Goal: Information Seeking & Learning: Learn about a topic

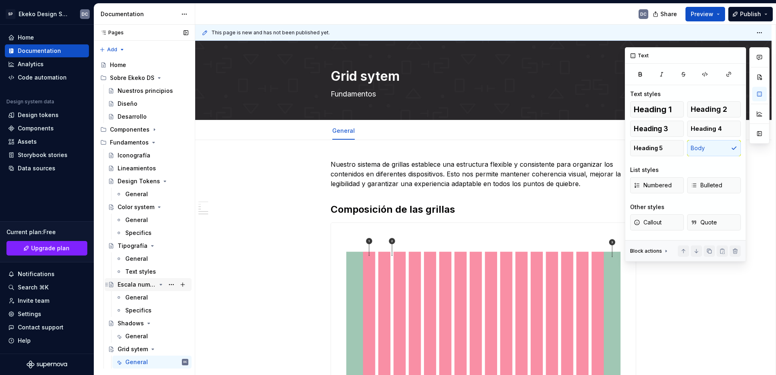
scroll to position [1576, 0]
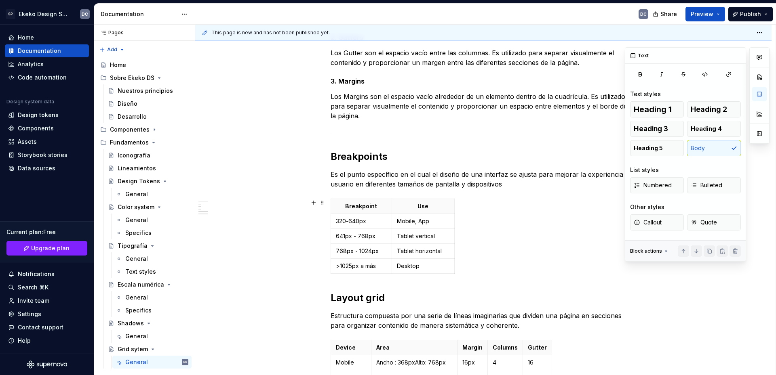
click at [495, 247] on div "Breakpoint Use 320-640px Mobile, App 641px - 768px Tablet vertical 768px - 1024…" at bounding box center [484, 238] width 306 height 78
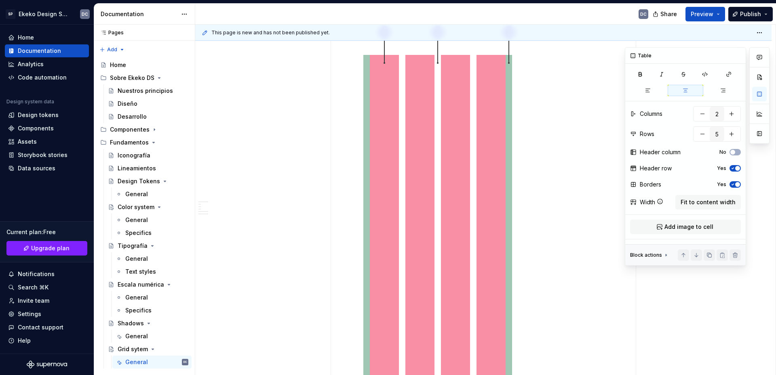
scroll to position [1095, 0]
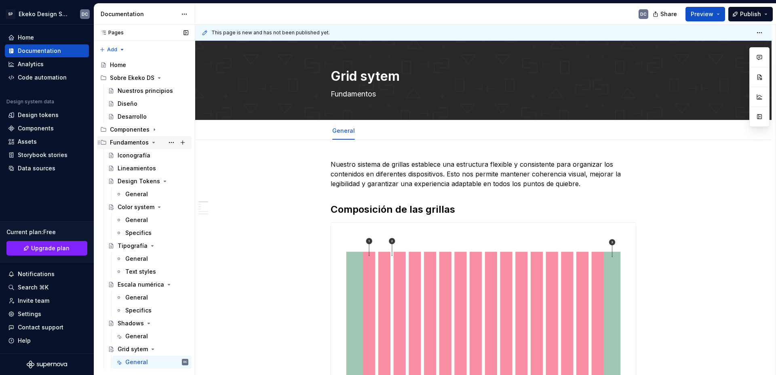
click at [153, 143] on icon "Page tree" at bounding box center [154, 142] width 2 height 1
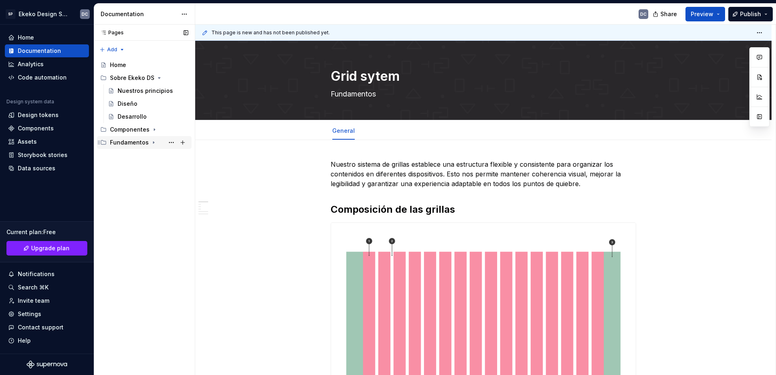
click at [151, 143] on icon "Page tree" at bounding box center [153, 142] width 6 height 6
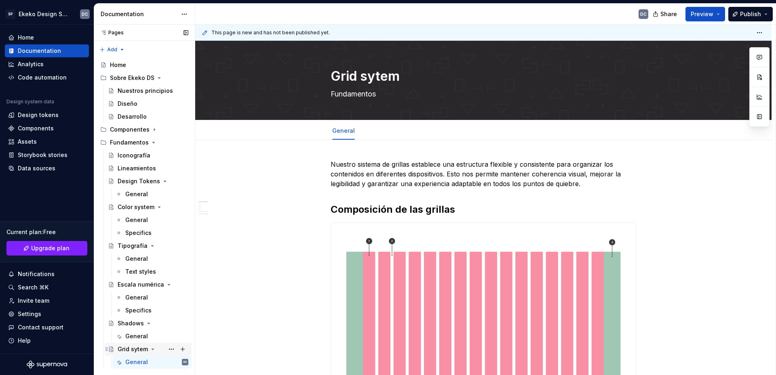
click at [135, 350] on div "Grid sytem" at bounding box center [133, 350] width 30 height 8
click at [170, 348] on button "Page tree" at bounding box center [171, 349] width 11 height 11
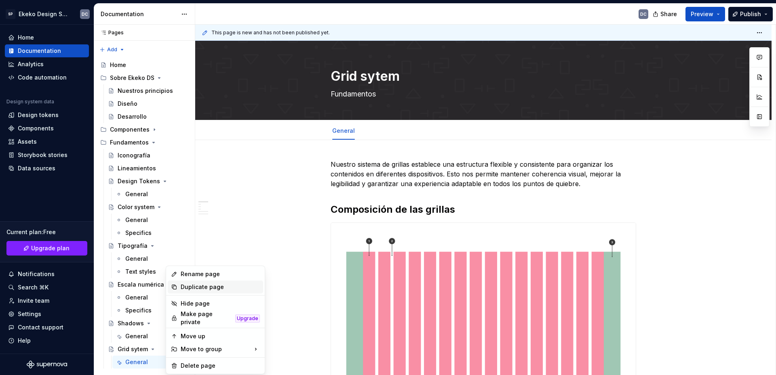
click at [208, 285] on div "Duplicate page" at bounding box center [220, 287] width 79 height 8
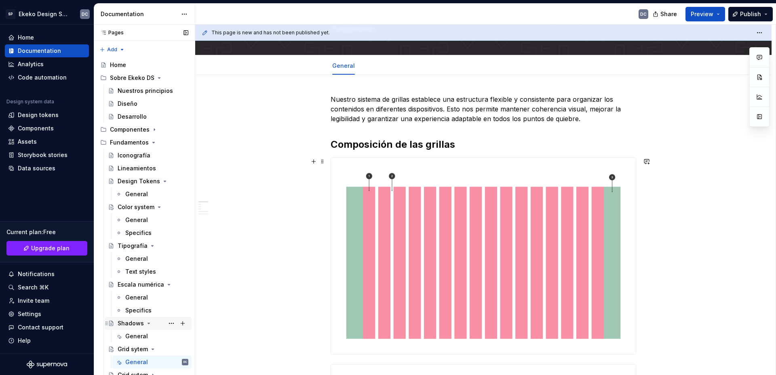
scroll to position [81, 0]
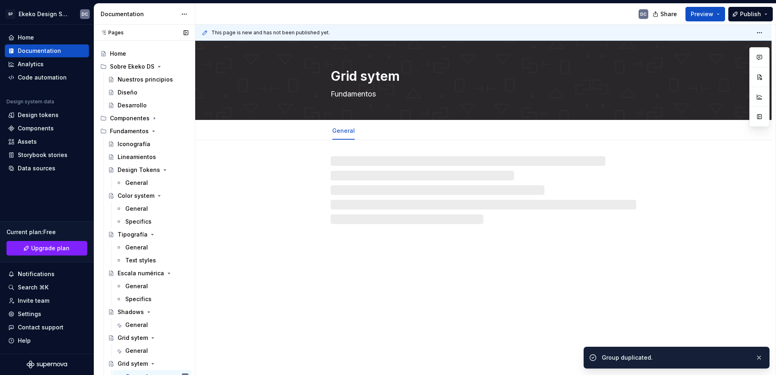
scroll to position [17, 0]
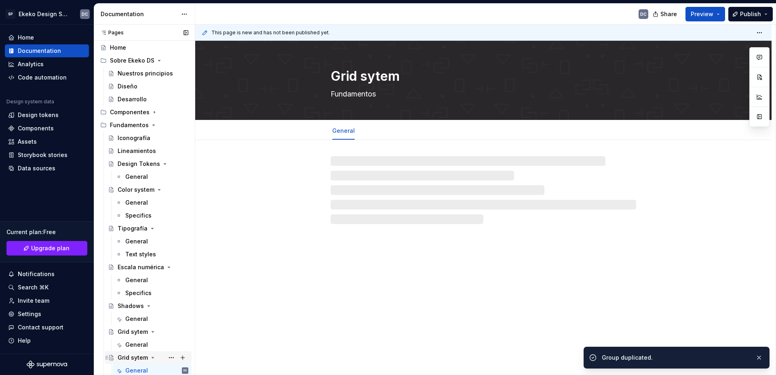
click at [131, 358] on div "Grid sytem" at bounding box center [133, 358] width 30 height 8
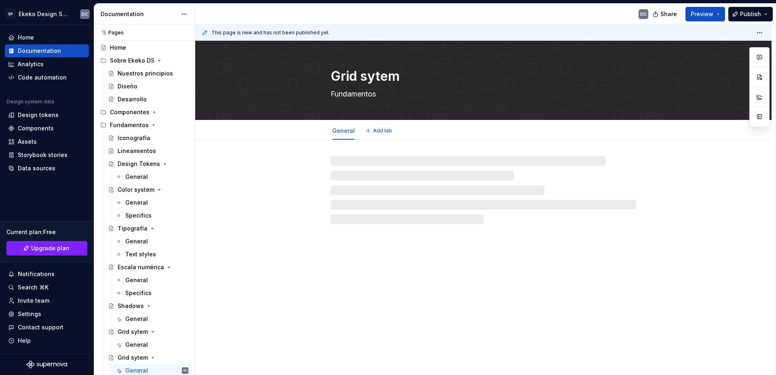
click at [369, 74] on textarea "Grid sytem" at bounding box center [482, 76] width 306 height 19
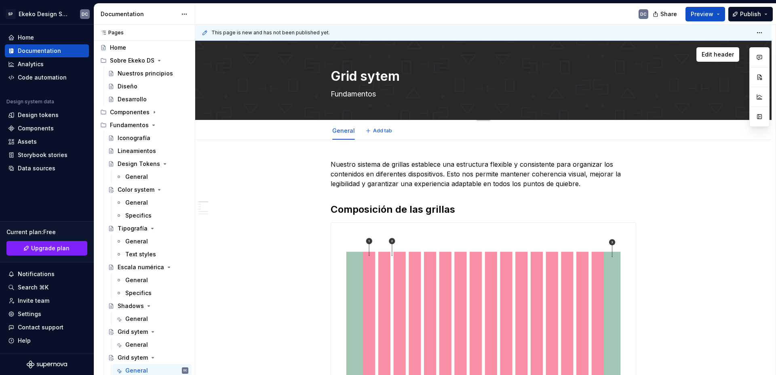
click at [369, 74] on textarea "Grid sytem" at bounding box center [482, 76] width 306 height 19
click at [369, 78] on textarea "Grid sytem" at bounding box center [482, 76] width 306 height 19
type textarea "*"
type textarea "Grid"
type textarea "*"
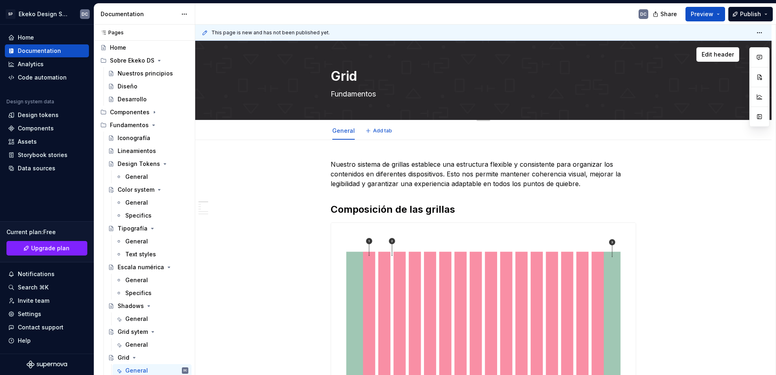
type textarea "Grid"
type textarea "*"
type textarea "Gri"
type textarea "*"
type textarea "Gr"
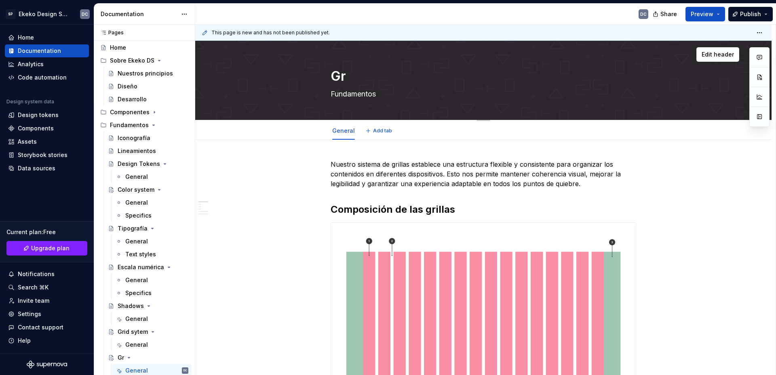
type textarea "*"
type textarea "G"
type textarea "*"
type textarea "Untitled group"
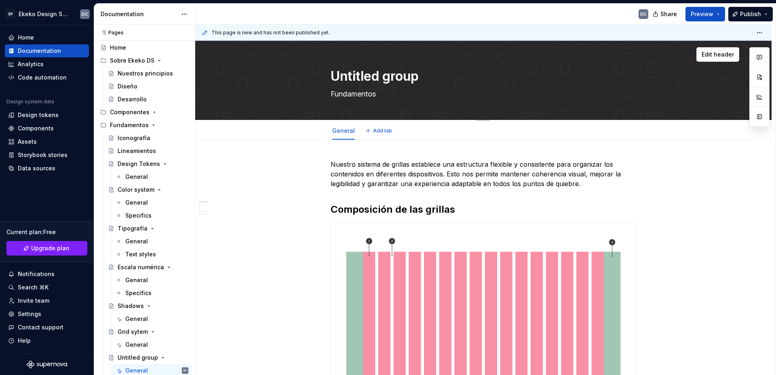
type textarea "*"
type textarea "Untitled groupC"
type textarea "*"
type textarea "Untitled group"
type textarea "*"
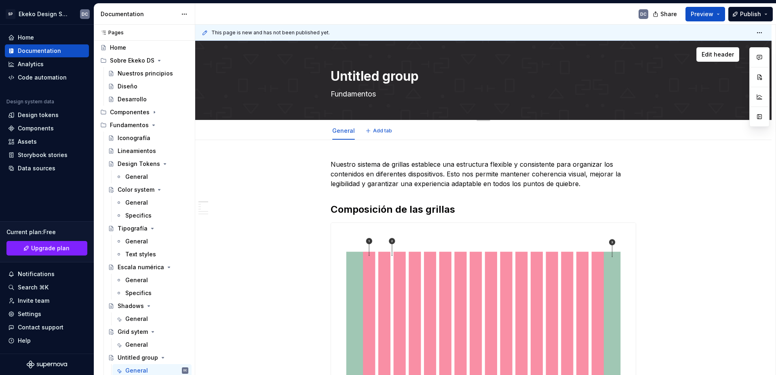
type textarea "Untitled grou"
type textarea "*"
type textarea "Untitled gro"
type textarea "*"
type textarea "Untitled gr"
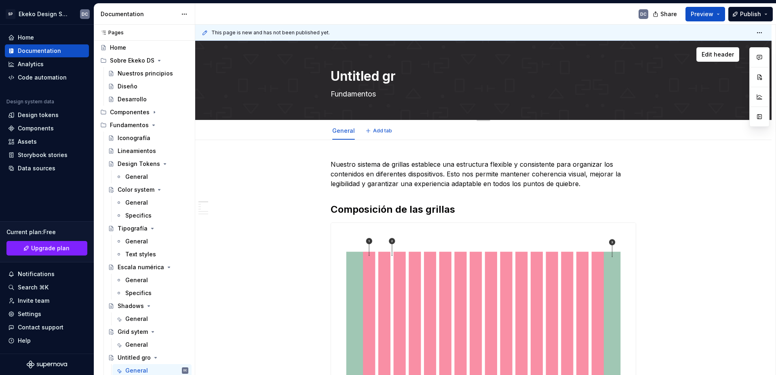
type textarea "*"
type textarea "Untitled g"
type textarea "*"
type textarea "Untitled"
type textarea "*"
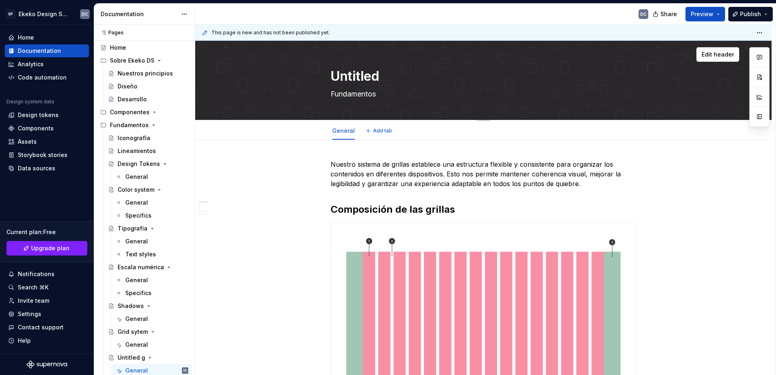
type textarea "Untitled"
type textarea "*"
type textarea "Untitle"
type textarea "*"
type textarea "Untitl"
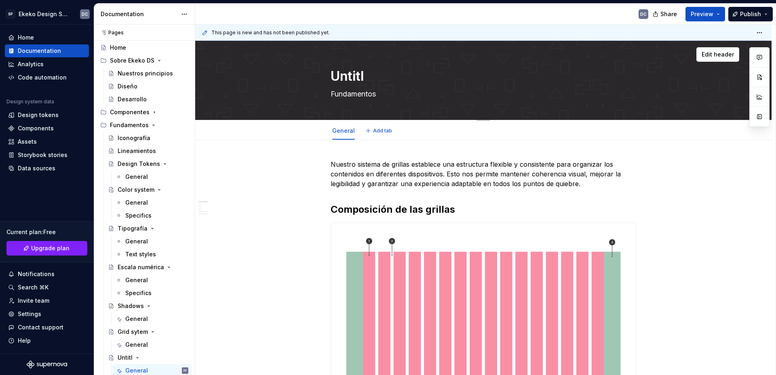
type textarea "*"
type textarea "Untit"
type textarea "*"
type textarea "Unti"
type textarea "*"
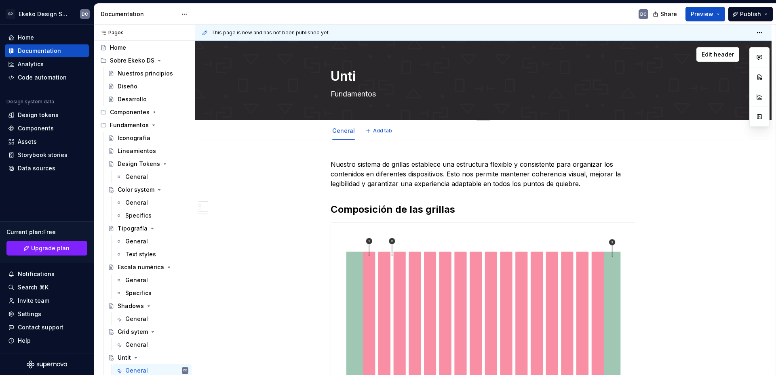
type textarea "Unt"
type textarea "*"
type textarea "Un"
type textarea "*"
type textarea "U"
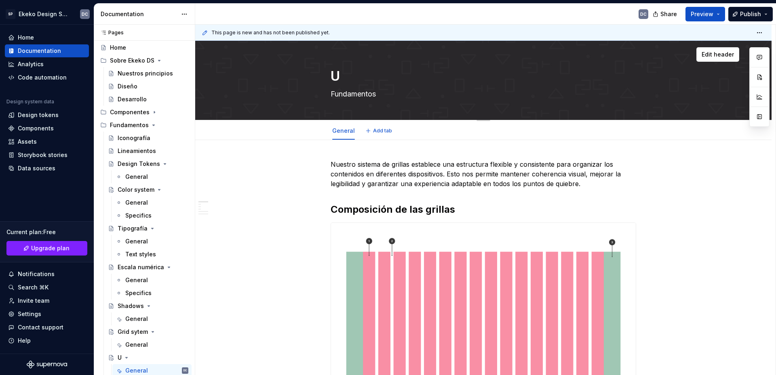
type textarea "*"
type textarea "UC"
type textarea "*"
type textarea "UCo"
type textarea "*"
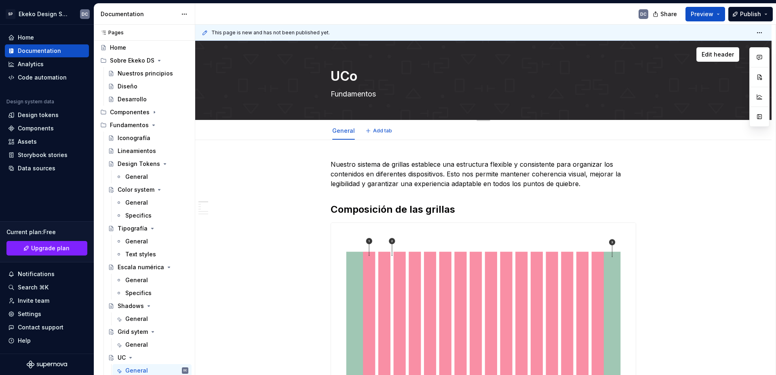
type textarea "UCon"
type textarea "*"
type textarea "UCons"
type textarea "*"
type textarea "UConst"
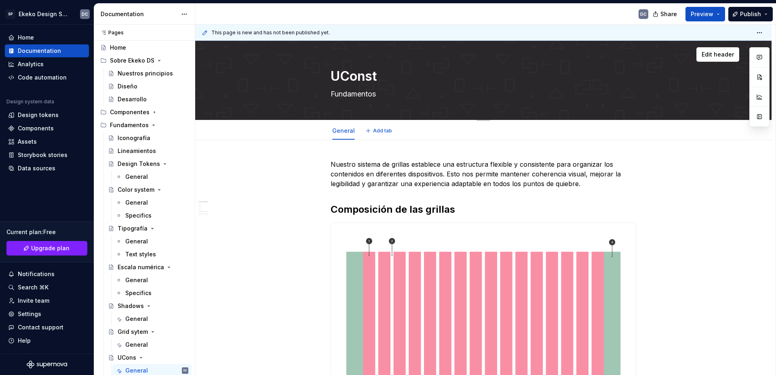
type textarea "*"
type textarea "UConstr"
type textarea "*"
type textarea "UConstru"
type textarea "*"
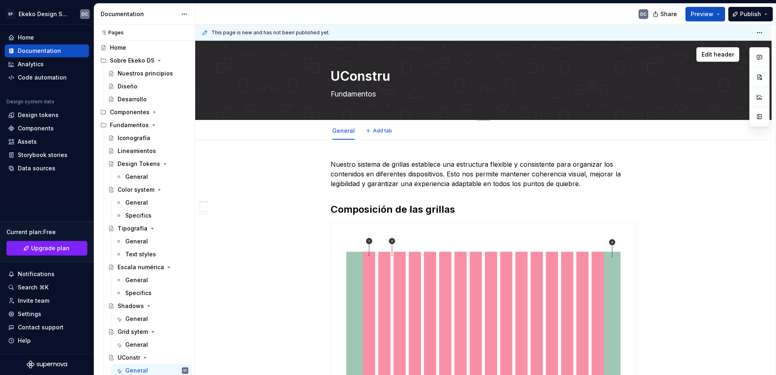
type textarea "UConstruc"
type textarea "*"
type textarea "UConstruct"
type textarea "*"
type textarea "UConstructi"
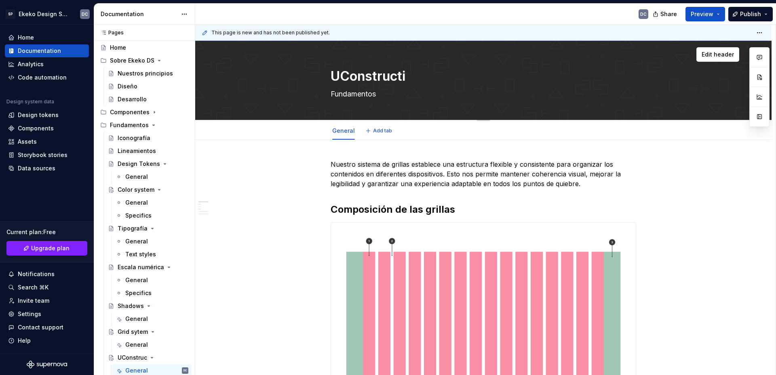
type textarea "*"
type textarea "UConstructio"
type textarea "*"
type textarea "UConstruction"
type textarea "*"
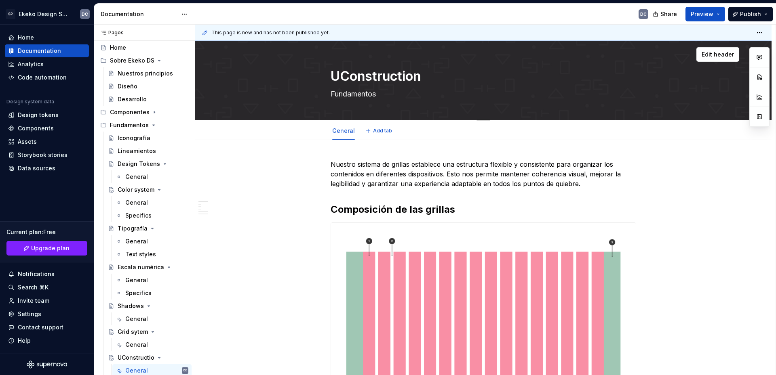
type textarea "UConstruction"
type textarea "*"
type textarea "UConstruction p"
type textarea "*"
type textarea "UConstruction pr"
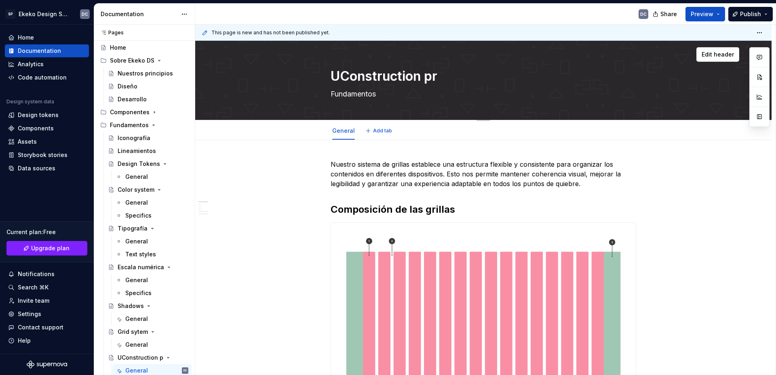
type textarea "*"
type textarea "UConstruction pro"
type textarea "*"
type textarea "UConstruction prop"
type textarea "*"
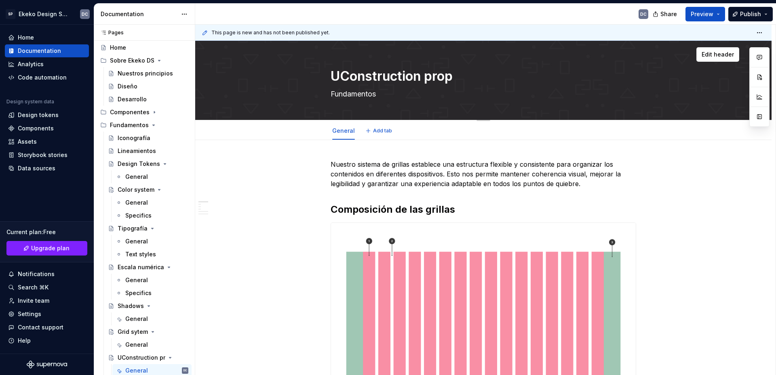
type textarea "UConstruction prope"
type textarea "*"
type textarea "UConstruction proper"
type textarea "*"
type textarea "UConstruction propert"
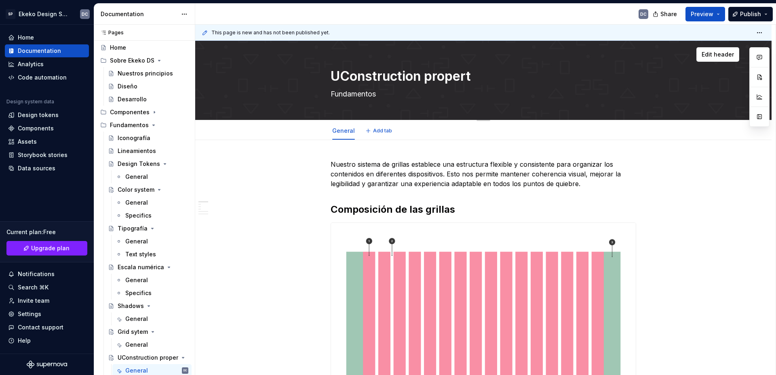
type textarea "*"
type textarea "UConstruction properti"
type textarea "*"
type textarea "UConstruction propertie"
type textarea "*"
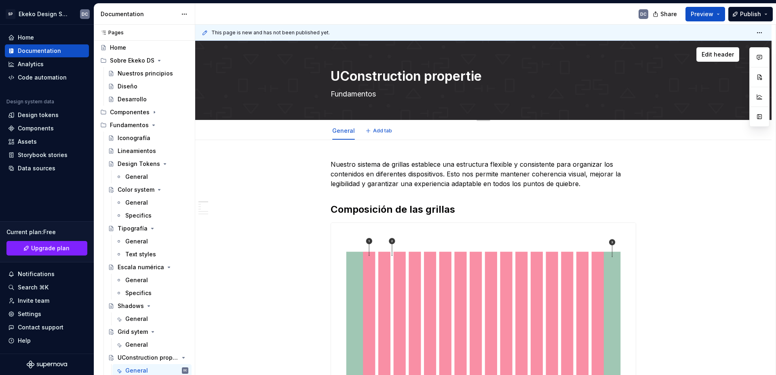
type textarea "UConstruction properties"
click at [344, 74] on textarea "UConstruction properties" at bounding box center [482, 76] width 306 height 19
type textarea "*"
type textarea "Construction properties"
type textarea "*"
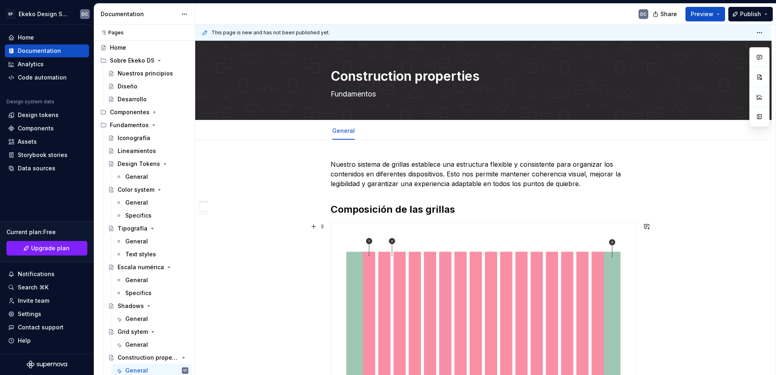
type textarea "Construction properties"
click at [422, 179] on p "Nuestro sistema de grillas establece una estructura flexible y consistente para…" at bounding box center [484, 174] width 306 height 29
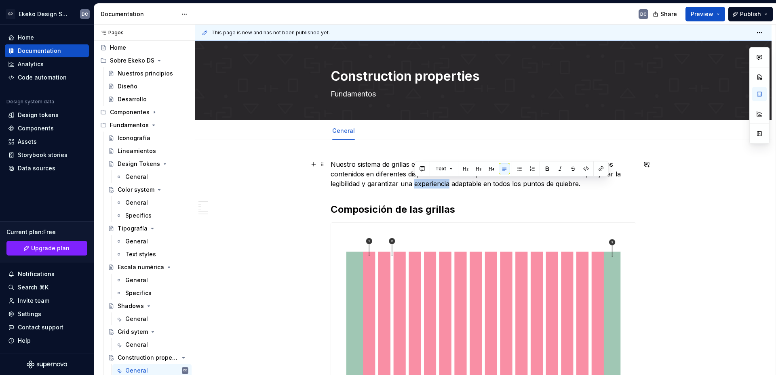
click at [422, 179] on p "Nuestro sistema de grillas establece una estructura flexible y consistente para…" at bounding box center [484, 174] width 306 height 29
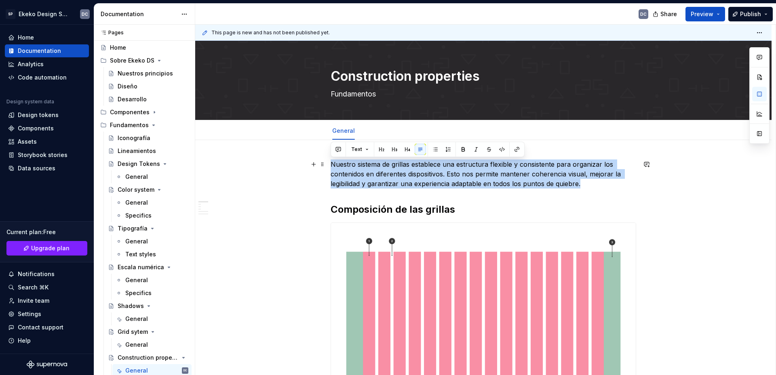
click at [422, 179] on p "Nuestro sistema de grillas establece una estructura flexible y consistente para…" at bounding box center [484, 174] width 306 height 29
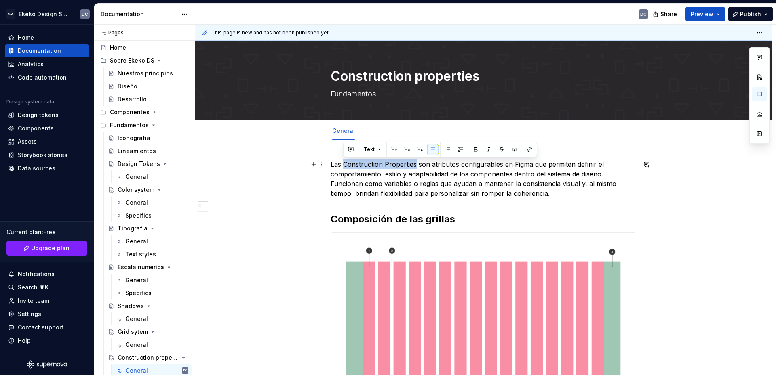
drag, startPoint x: 415, startPoint y: 166, endPoint x: 344, endPoint y: 169, distance: 70.8
click at [344, 169] on p "Las Construction Properties son atributos configurables en Figma que permiten d…" at bounding box center [484, 179] width 306 height 39
click at [466, 188] on p "Las Construction Properties son atributos configurables en Figma que permiten d…" at bounding box center [484, 179] width 306 height 39
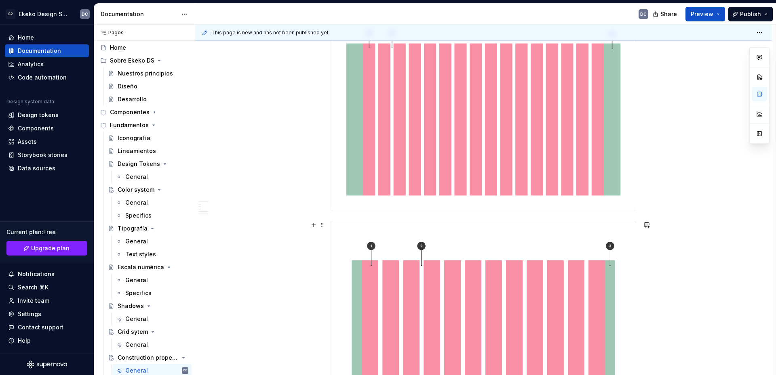
scroll to position [202, 0]
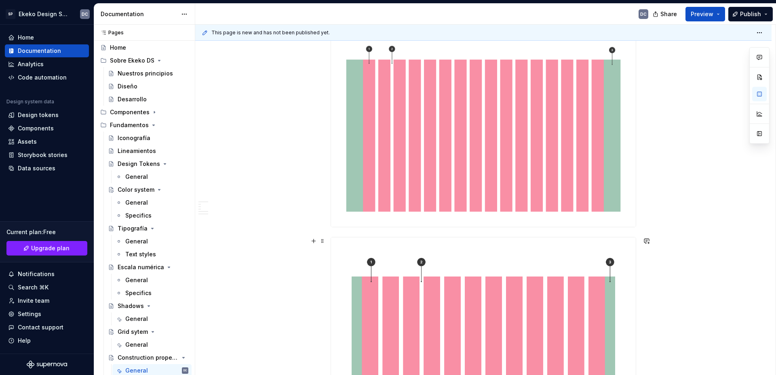
type textarea "*"
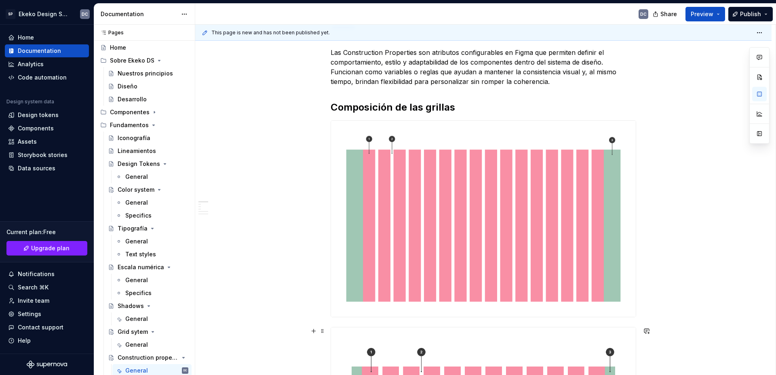
scroll to position [81, 0]
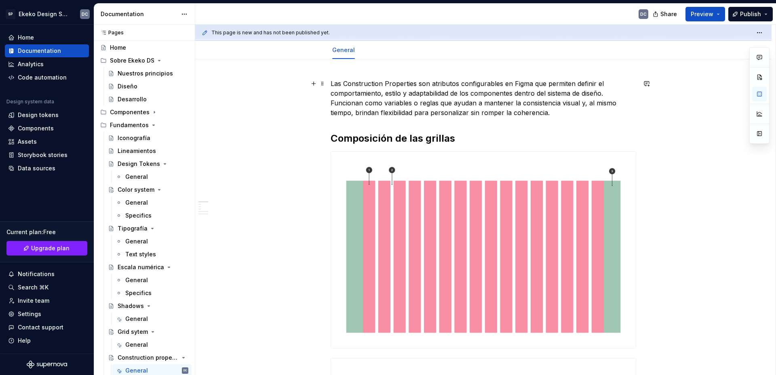
click at [567, 116] on p "Las Construction Properties son atributos configurables en Figma que permiten d…" at bounding box center [484, 98] width 306 height 39
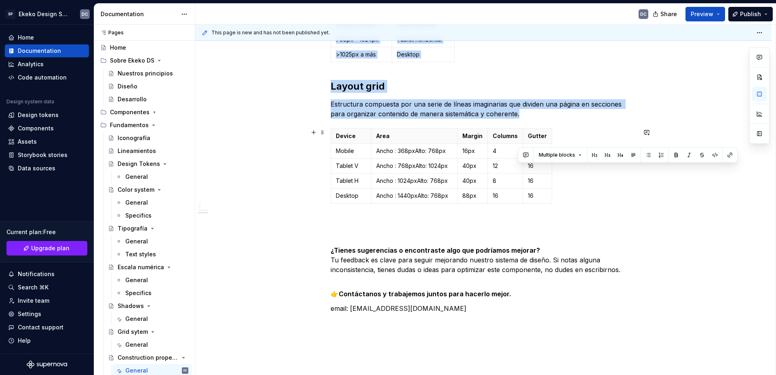
scroll to position [403, 0]
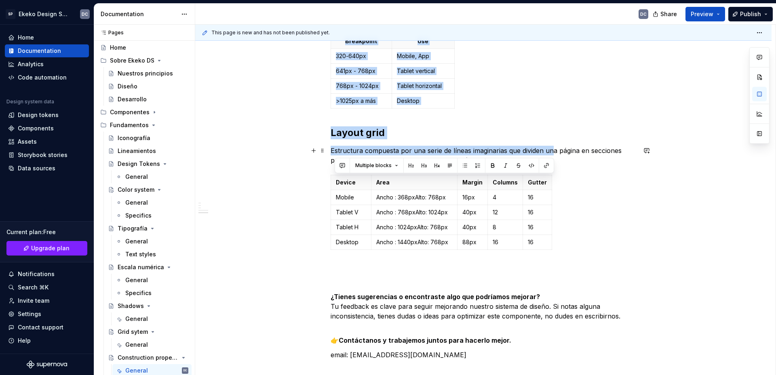
drag, startPoint x: 561, startPoint y: 114, endPoint x: 551, endPoint y: 149, distance: 36.6
click at [551, 149] on div "Las Construction Properties son atributos configurables en Figma que permiten d…" at bounding box center [484, 66] width 306 height 618
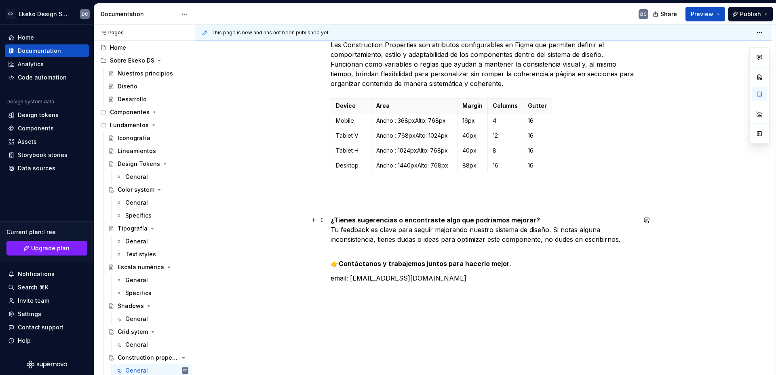
scroll to position [81, 0]
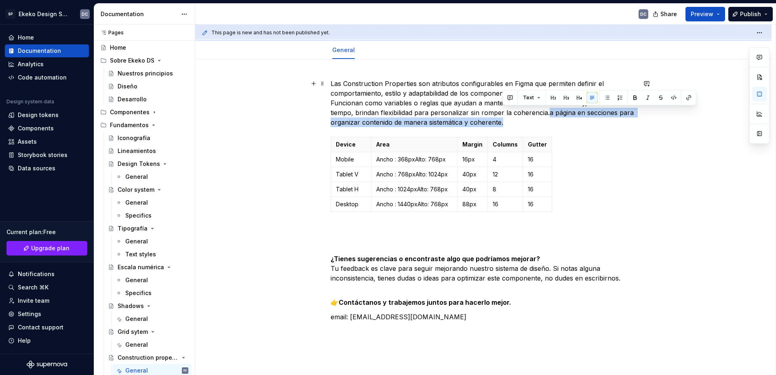
drag, startPoint x: 549, startPoint y: 113, endPoint x: 555, endPoint y: 124, distance: 12.1
click at [555, 124] on p "Las Construction Properties son atributos configurables en Figma que permiten d…" at bounding box center [484, 103] width 306 height 48
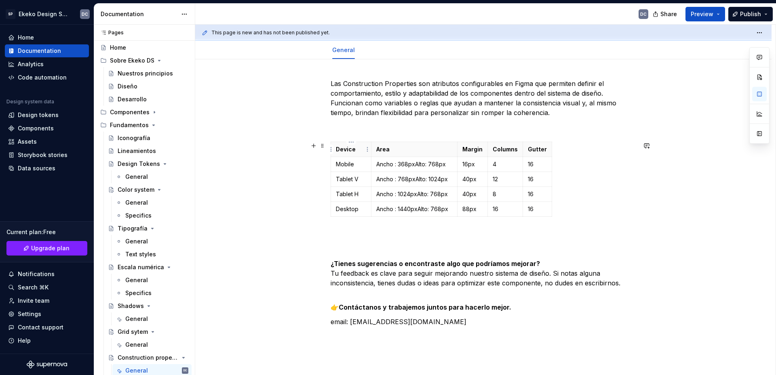
click at [347, 150] on p "Device" at bounding box center [351, 149] width 30 height 8
click at [384, 151] on p "Area" at bounding box center [414, 149] width 76 height 8
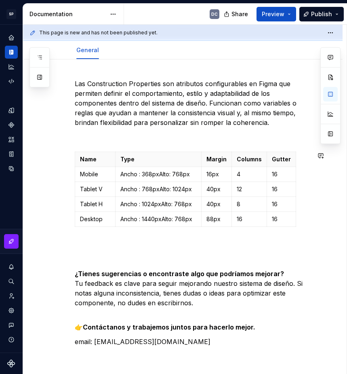
click at [261, 148] on div "Las Construction Properties son atributos configurables en Figma que permiten d…" at bounding box center [193, 220] width 236 height 282
click at [258, 215] on p "16" at bounding box center [249, 219] width 25 height 8
click at [182, 161] on p "Type" at bounding box center [158, 159] width 76 height 8
click at [215, 225] on td "88px" at bounding box center [217, 219] width 30 height 15
click at [238, 241] on p at bounding box center [193, 245] width 236 height 10
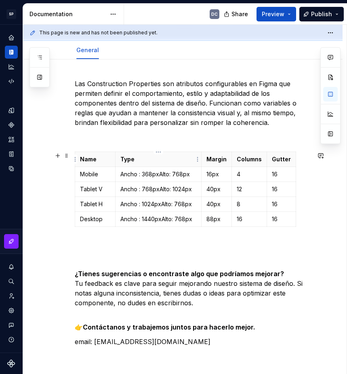
click at [182, 161] on p "Type" at bounding box center [158, 159] width 76 height 8
click at [280, 220] on p "16" at bounding box center [281, 219] width 19 height 8
click at [294, 240] on p at bounding box center [193, 245] width 236 height 10
click at [213, 160] on p "Margin" at bounding box center [217, 159] width 20 height 8
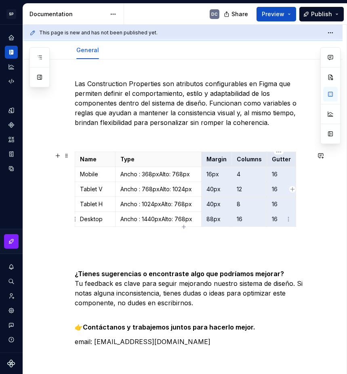
drag, startPoint x: 209, startPoint y: 160, endPoint x: 284, endPoint y: 222, distance: 96.8
click at [284, 222] on tbody "Name Type Margin Columns Gutter Mobile Ancho : 368pxAlto: 768px 16px 4 16 Table…" at bounding box center [185, 189] width 221 height 75
click at [247, 170] on p "4" at bounding box center [249, 174] width 25 height 8
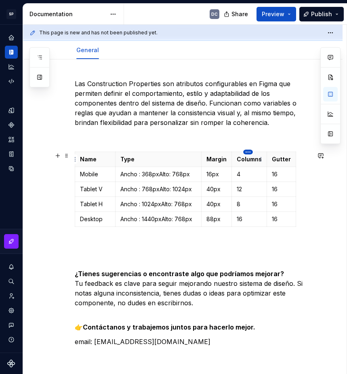
click at [249, 152] on html "SP Ekeko Design System DC Design system data Documentation DC Share Preview Pub…" at bounding box center [173, 187] width 347 height 374
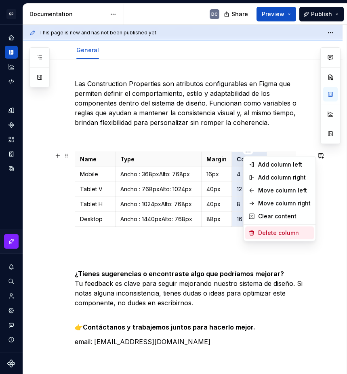
click at [275, 233] on div "Delete column" at bounding box center [284, 233] width 53 height 8
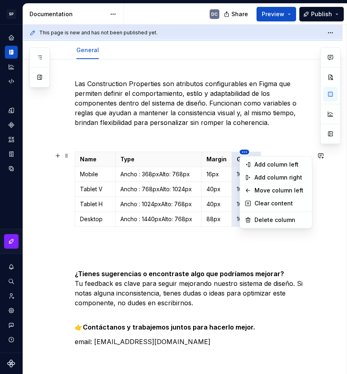
click at [243, 152] on html "SP Ekeko Design System DC Design system data Documentation DC Share Preview Pub…" at bounding box center [173, 187] width 347 height 374
click at [259, 218] on div "Delete column" at bounding box center [281, 220] width 53 height 8
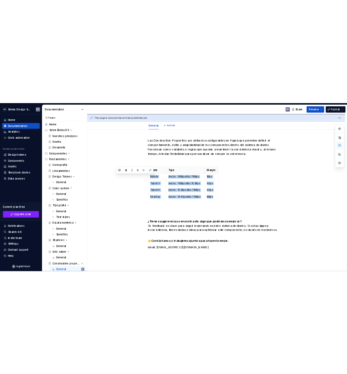
scroll to position [0, 0]
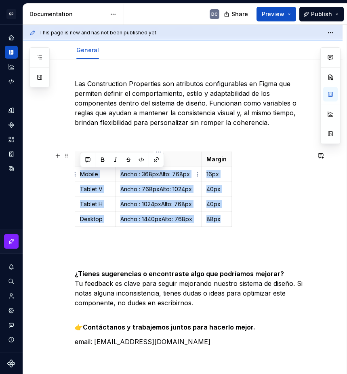
click at [162, 180] on td "Ancho : 368pxAlto: 768px" at bounding box center [159, 174] width 86 height 15
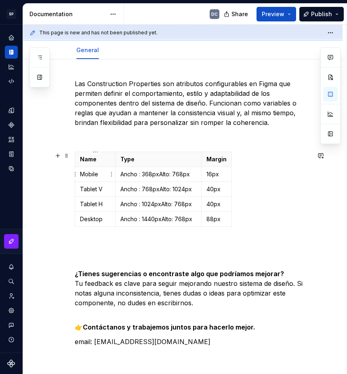
click at [91, 174] on p "Mobile" at bounding box center [95, 174] width 30 height 8
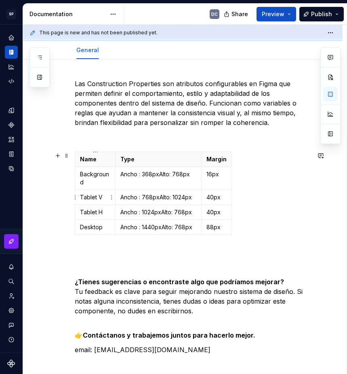
click at [86, 195] on p "Tablet V" at bounding box center [95, 197] width 30 height 8
click at [100, 211] on p "Tablet H" at bounding box center [95, 212] width 30 height 8
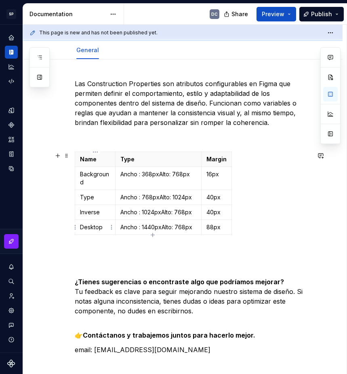
click at [92, 228] on p "Desktop" at bounding box center [95, 227] width 30 height 8
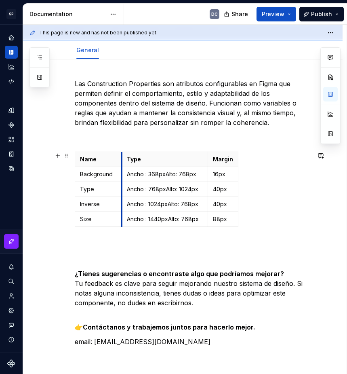
drag, startPoint x: 115, startPoint y: 162, endPoint x: 122, endPoint y: 162, distance: 6.5
click at [122, 162] on th "Type" at bounding box center [165, 159] width 86 height 15
click at [160, 220] on p "Ancho : 1440pxAlto: 768px" at bounding box center [165, 219] width 76 height 8
click at [155, 225] on icon "button" at bounding box center [156, 226] width 6 height 6
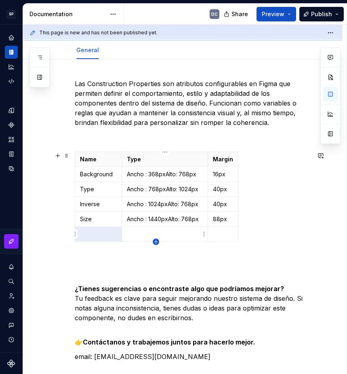
click at [156, 243] on icon "button" at bounding box center [156, 241] width 6 height 6
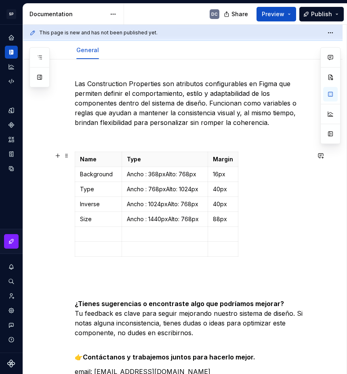
click at [156, 257] on div "Name Type Margin Background Ancho : 368pxAlto: 768px 16px Type Ancho : 768pxAlt…" at bounding box center [193, 206] width 236 height 108
click at [156, 255] on icon "button" at bounding box center [156, 257] width 4 height 4
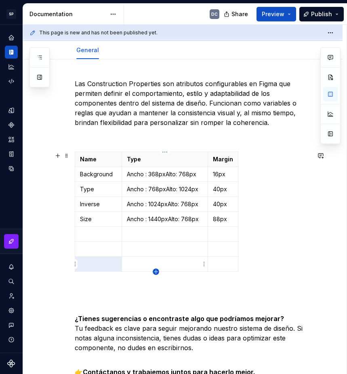
click at [154, 270] on icon "button" at bounding box center [156, 271] width 6 height 6
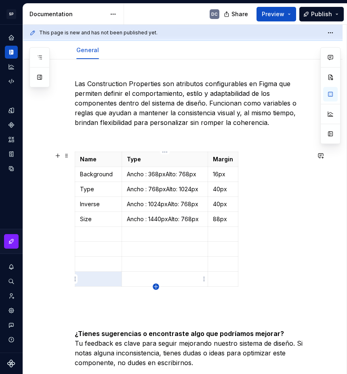
click at [157, 287] on icon "button" at bounding box center [156, 286] width 6 height 6
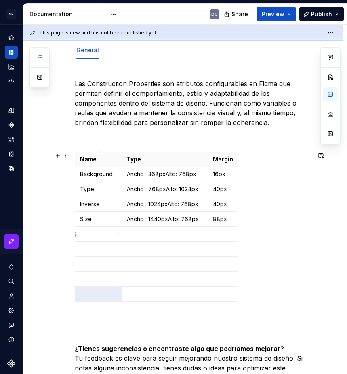
click at [97, 230] on td at bounding box center [98, 234] width 47 height 15
click at [96, 247] on p at bounding box center [98, 249] width 37 height 8
click at [99, 265] on p at bounding box center [98, 264] width 37 height 8
click at [108, 280] on p at bounding box center [98, 279] width 37 height 8
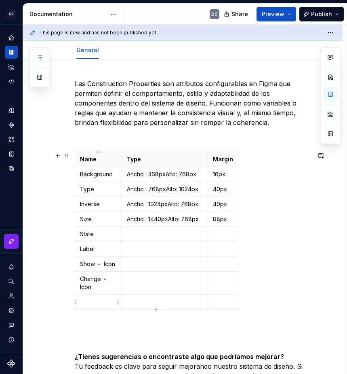
click at [98, 302] on p at bounding box center [98, 302] width 37 height 8
click at [160, 303] on p at bounding box center [165, 302] width 76 height 8
click at [154, 310] on icon "button" at bounding box center [156, 309] width 6 height 6
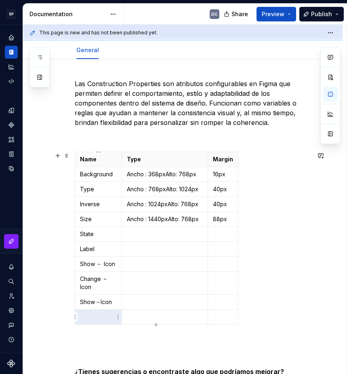
click at [80, 318] on p at bounding box center [98, 317] width 37 height 8
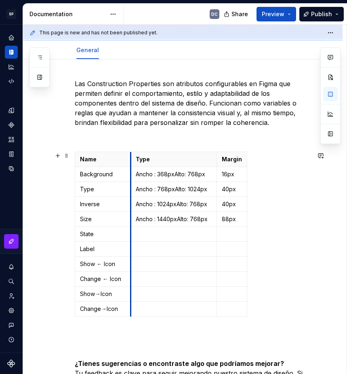
drag, startPoint x: 122, startPoint y: 159, endPoint x: 131, endPoint y: 159, distance: 8.9
click at [131, 159] on th "Type" at bounding box center [174, 159] width 86 height 15
click at [178, 173] on p "Ancho : 368pxAlto: 768px" at bounding box center [174, 174] width 76 height 8
click at [161, 185] on p "Ancho : 768pxAlto: 1024px" at bounding box center [174, 189] width 76 height 8
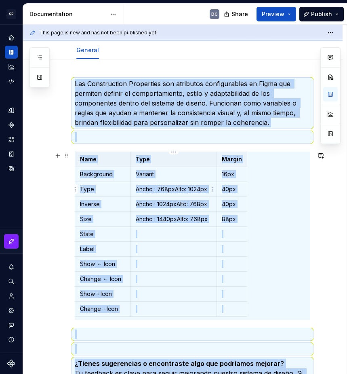
click at [162, 188] on p "Ancho : 768pxAlto: 1024px" at bounding box center [174, 189] width 76 height 8
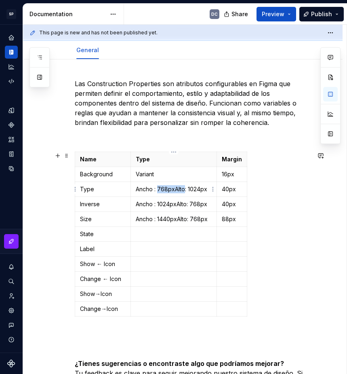
click at [162, 188] on p "Ancho : 768pxAlto: 1024px" at bounding box center [174, 189] width 76 height 8
click at [156, 206] on p "Ancho : 1024pxAlto: 768px" at bounding box center [174, 204] width 76 height 8
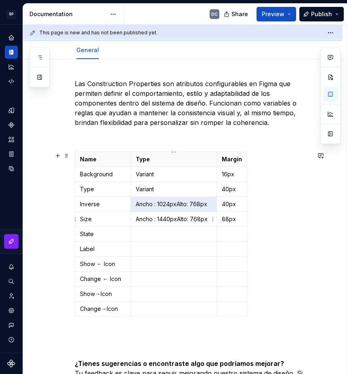
click at [152, 217] on p "Ancho : 1440pxAlto: 768px" at bounding box center [174, 219] width 76 height 8
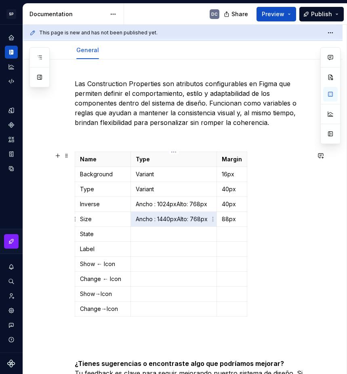
click at [152, 217] on p "Ancho : 1440pxAlto: 768px" at bounding box center [174, 219] width 76 height 8
click at [155, 204] on p "Ancho : 1024pxAlto: 768px" at bounding box center [174, 204] width 76 height 8
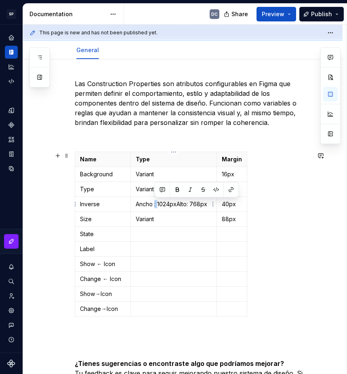
click at [155, 204] on p "Ancho : 1024pxAlto: 768px" at bounding box center [174, 204] width 76 height 8
click at [187, 236] on p at bounding box center [174, 234] width 76 height 8
click at [156, 248] on p at bounding box center [174, 249] width 76 height 8
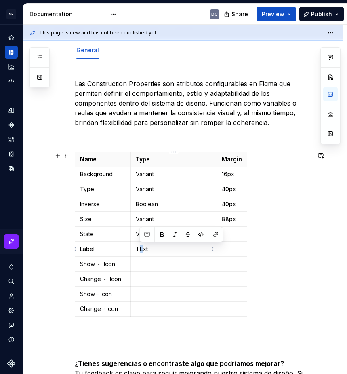
click at [140, 250] on p "TExt" at bounding box center [174, 249] width 76 height 8
click at [144, 261] on p at bounding box center [174, 264] width 76 height 8
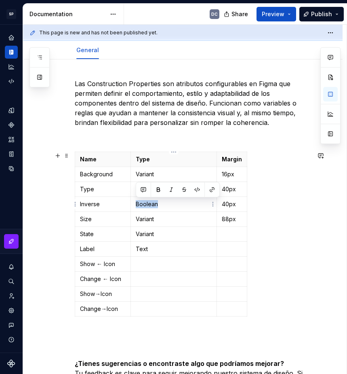
drag, startPoint x: 162, startPoint y: 205, endPoint x: 137, endPoint y: 202, distance: 26.0
click at [137, 202] on p "Boolean" at bounding box center [174, 204] width 76 height 8
copy p "Boolean"
click at [143, 266] on p at bounding box center [174, 264] width 76 height 8
click at [140, 293] on p at bounding box center [174, 294] width 76 height 8
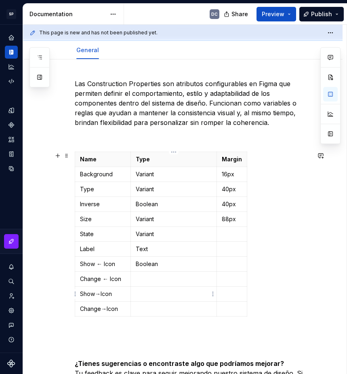
click at [144, 292] on p at bounding box center [174, 294] width 76 height 8
drag, startPoint x: 156, startPoint y: 234, endPoint x: 137, endPoint y: 234, distance: 19.4
click at [137, 234] on p "Variant" at bounding box center [174, 234] width 76 height 8
copy p "Variant"
click at [147, 279] on p at bounding box center [174, 279] width 76 height 8
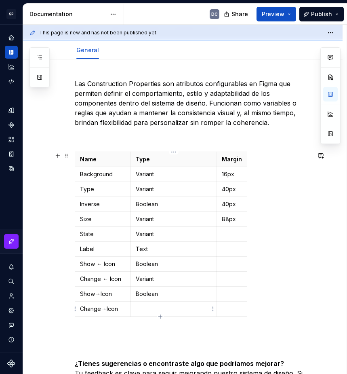
click at [143, 308] on p at bounding box center [174, 309] width 76 height 8
click at [230, 175] on p "16px" at bounding box center [232, 174] width 20 height 8
click at [230, 191] on p "40px" at bounding box center [253, 189] width 63 height 8
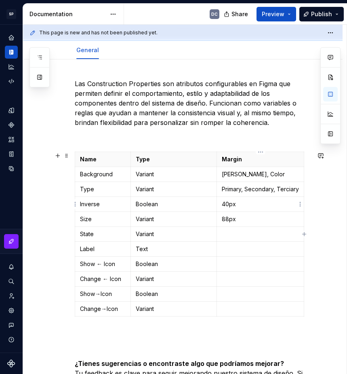
click at [231, 205] on p "40px" at bounding box center [260, 204] width 77 height 8
click at [237, 204] on p "False, True" at bounding box center [260, 204] width 77 height 8
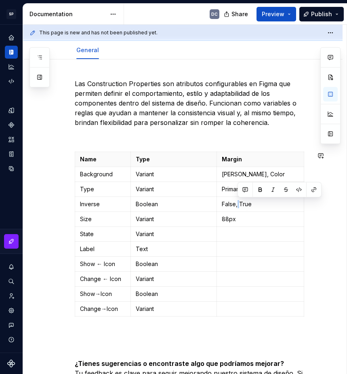
click at [237, 204] on p "False, True" at bounding box center [260, 204] width 77 height 8
click at [228, 220] on p "88px" at bounding box center [260, 219] width 77 height 8
click at [240, 234] on p at bounding box center [261, 234] width 79 height 8
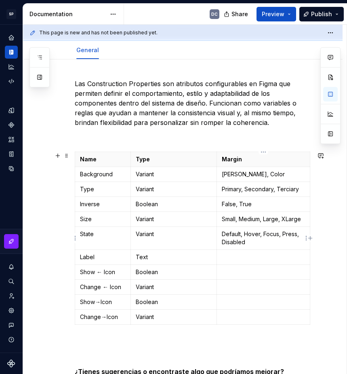
click at [223, 232] on p "Default, Hover, Focus, Press, Disabled" at bounding box center [263, 238] width 83 height 16
click at [244, 257] on p at bounding box center [263, 257] width 83 height 8
click at [248, 274] on p at bounding box center [263, 272] width 83 height 8
click at [232, 300] on p at bounding box center [263, 302] width 83 height 8
click at [249, 287] on p at bounding box center [263, 287] width 83 height 8
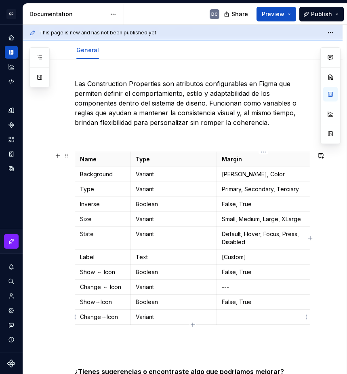
click at [236, 314] on p at bounding box center [263, 317] width 83 height 8
click at [237, 316] on p at bounding box center [263, 317] width 83 height 8
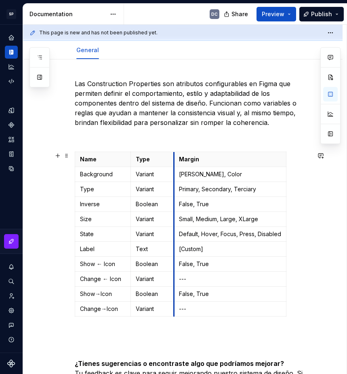
drag, startPoint x: 216, startPoint y: 163, endPoint x: 173, endPoint y: 165, distance: 42.9
drag, startPoint x: 103, startPoint y: 294, endPoint x: 98, endPoint y: 295, distance: 4.9
click at [98, 295] on p "Show → Icon" at bounding box center [103, 294] width 46 height 8
drag, startPoint x: 103, startPoint y: 263, endPoint x: 98, endPoint y: 263, distance: 4.8
click at [98, 263] on p "Show ← Icon" at bounding box center [103, 264] width 46 height 8
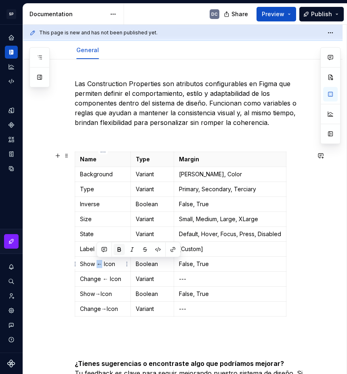
click at [116, 251] on button "button" at bounding box center [119, 249] width 11 height 11
drag, startPoint x: 108, startPoint y: 280, endPoint x: 102, endPoint y: 279, distance: 6.1
click at [102, 279] on p "Change ← Icon" at bounding box center [103, 279] width 46 height 8
click at [123, 264] on button "button" at bounding box center [124, 264] width 11 height 11
click at [114, 292] on p "Show → Icon" at bounding box center [103, 294] width 46 height 8
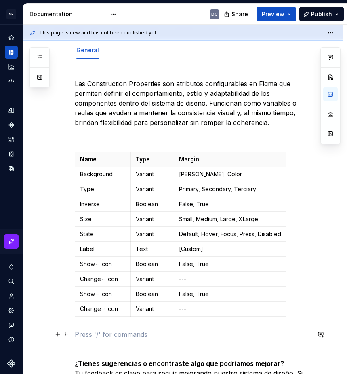
click at [169, 333] on p at bounding box center [193, 334] width 236 height 10
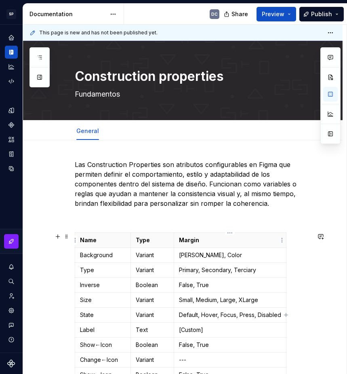
click at [185, 241] on p "Margin" at bounding box center [230, 240] width 102 height 8
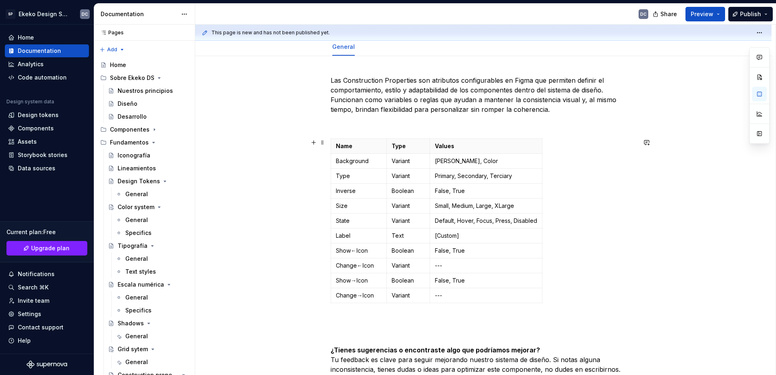
scroll to position [81, 0]
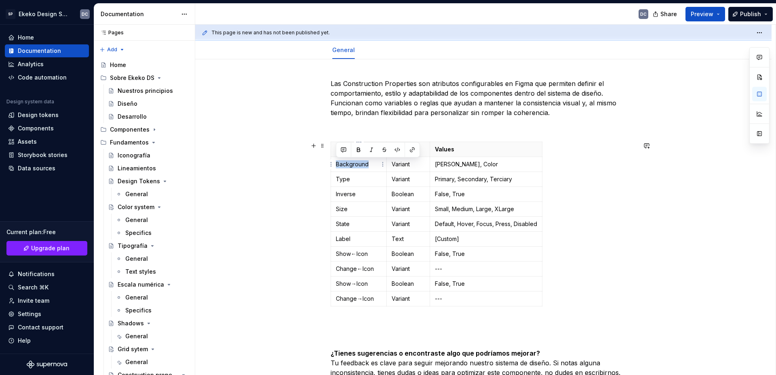
drag, startPoint x: 375, startPoint y: 165, endPoint x: 337, endPoint y: 164, distance: 38.0
click at [337, 164] on p "Background" at bounding box center [359, 164] width 46 height 8
click at [358, 152] on button "button" at bounding box center [358, 149] width 11 height 11
drag, startPoint x: 351, startPoint y: 179, endPoint x: 337, endPoint y: 180, distance: 13.8
click at [337, 180] on p "Type" at bounding box center [359, 179] width 46 height 8
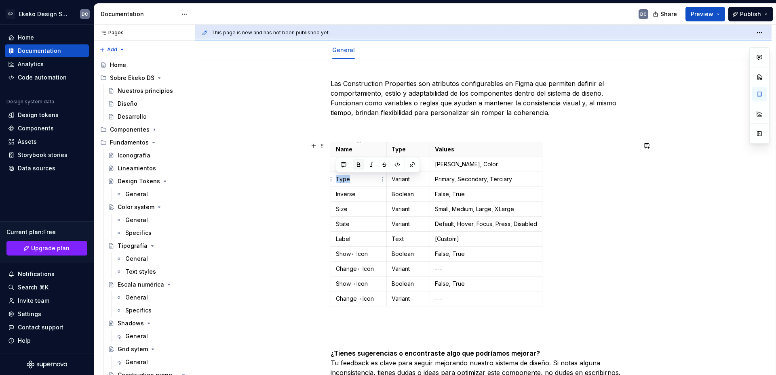
click at [361, 164] on button "button" at bounding box center [358, 164] width 11 height 11
drag, startPoint x: 356, startPoint y: 196, endPoint x: 335, endPoint y: 192, distance: 20.5
click at [335, 192] on td "Inverse" at bounding box center [359, 194] width 56 height 15
drag, startPoint x: 361, startPoint y: 177, endPoint x: 357, endPoint y: 191, distance: 14.8
click at [361, 177] on button "button" at bounding box center [358, 179] width 11 height 11
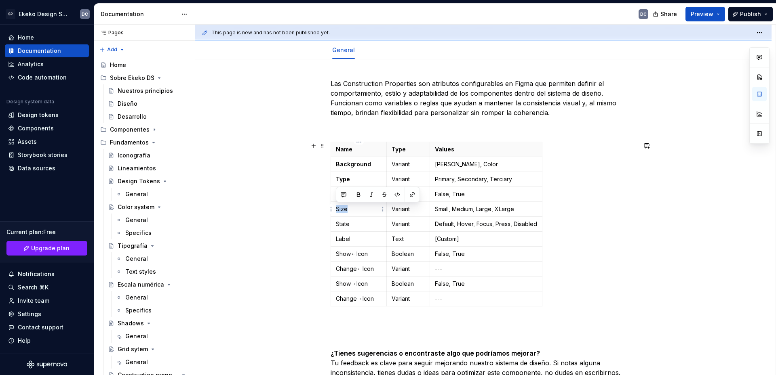
drag, startPoint x: 350, startPoint y: 209, endPoint x: 334, endPoint y: 212, distance: 16.7
click at [334, 212] on td "Size" at bounding box center [359, 209] width 56 height 15
click at [358, 195] on button "button" at bounding box center [358, 194] width 11 height 11
drag, startPoint x: 352, startPoint y: 225, endPoint x: 336, endPoint y: 222, distance: 16.0
click at [336, 222] on p "State" at bounding box center [359, 224] width 46 height 8
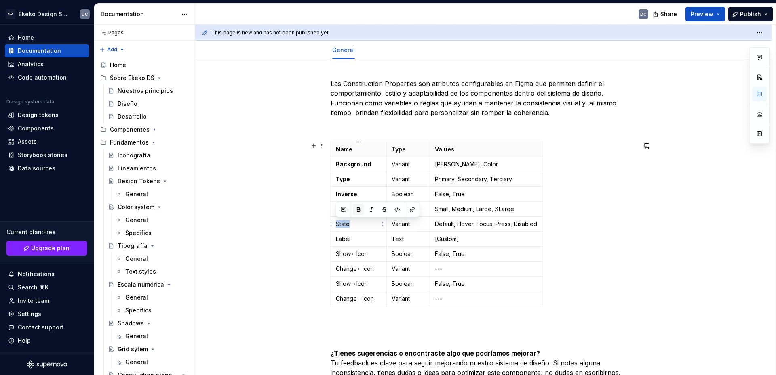
click at [357, 210] on button "button" at bounding box center [358, 209] width 11 height 11
drag, startPoint x: 351, startPoint y: 239, endPoint x: 337, endPoint y: 239, distance: 13.7
click at [337, 239] on p "Label" at bounding box center [359, 239] width 46 height 8
click at [359, 223] on button "button" at bounding box center [358, 224] width 11 height 11
drag, startPoint x: 372, startPoint y: 257, endPoint x: 335, endPoint y: 254, distance: 37.3
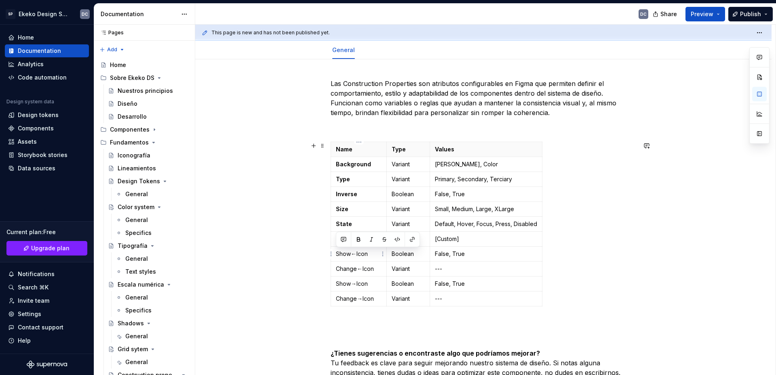
click at [335, 254] on td "Show ← Icon" at bounding box center [359, 254] width 56 height 15
click at [356, 240] on button "button" at bounding box center [358, 239] width 11 height 11
drag, startPoint x: 377, startPoint y: 271, endPoint x: 337, endPoint y: 269, distance: 39.3
click at [337, 269] on p "Change ← Icon" at bounding box center [359, 269] width 46 height 8
click at [359, 254] on button "button" at bounding box center [358, 254] width 11 height 11
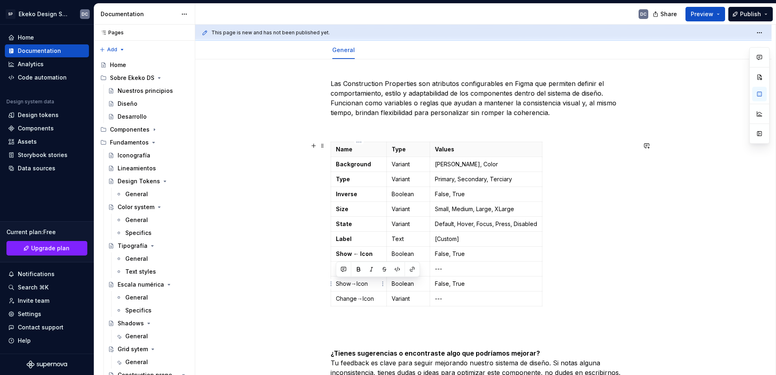
drag, startPoint x: 372, startPoint y: 285, endPoint x: 337, endPoint y: 285, distance: 35.2
click at [337, 285] on p "Show → Icon" at bounding box center [359, 284] width 46 height 8
click at [360, 270] on button "button" at bounding box center [358, 269] width 11 height 11
drag, startPoint x: 376, startPoint y: 301, endPoint x: 338, endPoint y: 301, distance: 38.0
click at [338, 301] on p "Change → Icon" at bounding box center [359, 299] width 46 height 8
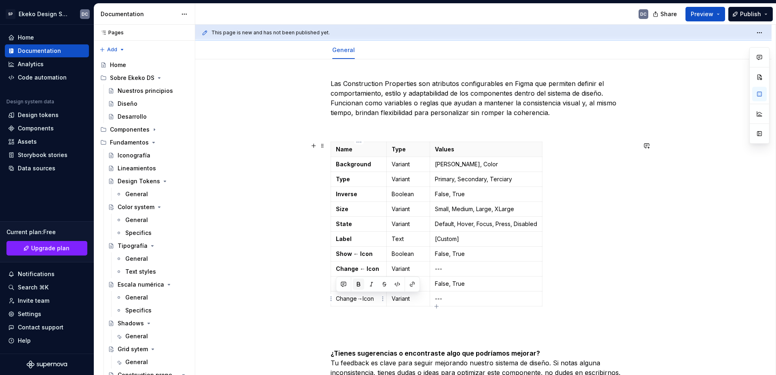
click at [361, 284] on button "button" at bounding box center [358, 284] width 11 height 11
click at [478, 322] on p at bounding box center [484, 325] width 306 height 10
type textarea "*"
